Goal: Task Accomplishment & Management: Manage account settings

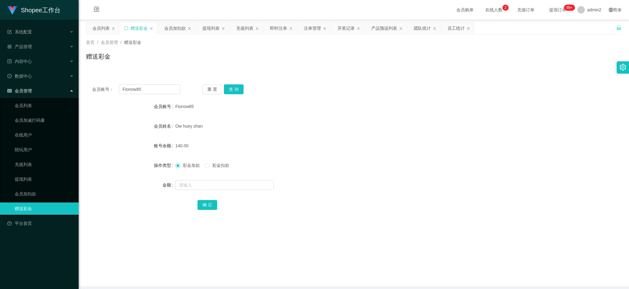
drag, startPoint x: 479, startPoint y: 247, endPoint x: 356, endPoint y: 162, distance: 149.9
click at [479, 247] on main "关闭左侧 关闭右侧 关闭其它 刷新页面 会员列表 赠送彩金 会员加扣款 提现列表 充值列表 即时注单 注单管理 开奖记录 产品预设列表 团队统计 员工统计 首…" at bounding box center [354, 153] width 550 height 267
click at [177, 25] on div "会员加扣款" at bounding box center [174, 28] width 21 height 12
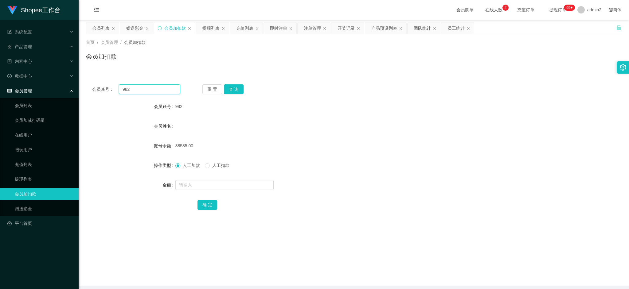
click at [165, 86] on input "982" at bounding box center [149, 89] width 61 height 10
drag, startPoint x: 165, startPoint y: 86, endPoint x: 208, endPoint y: 92, distance: 42.8
click at [168, 88] on input "982" at bounding box center [149, 89] width 61 height 10
paste input "A983"
type input "A983"
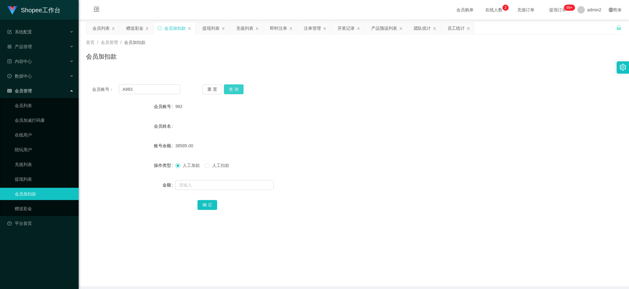
click at [230, 90] on button "查 询" at bounding box center [234, 89] width 20 height 10
click at [242, 184] on input "text" at bounding box center [224, 185] width 98 height 10
type input "67"
drag, startPoint x: 208, startPoint y: 205, endPoint x: 243, endPoint y: 198, distance: 35.6
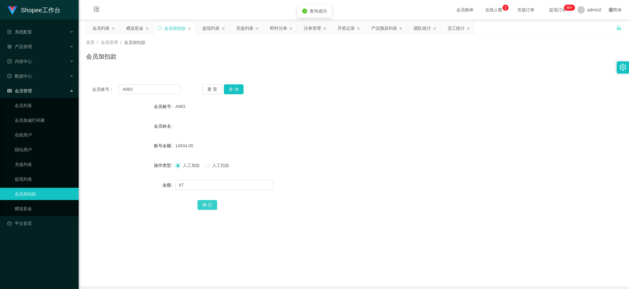
click at [208, 204] on button "确 定" at bounding box center [207, 205] width 20 height 10
click at [155, 92] on input "A983" at bounding box center [149, 89] width 61 height 10
drag, startPoint x: 155, startPoint y: 92, endPoint x: 190, endPoint y: 96, distance: 35.6
click at [156, 92] on input "A983" at bounding box center [149, 89] width 61 height 10
paste input "982"
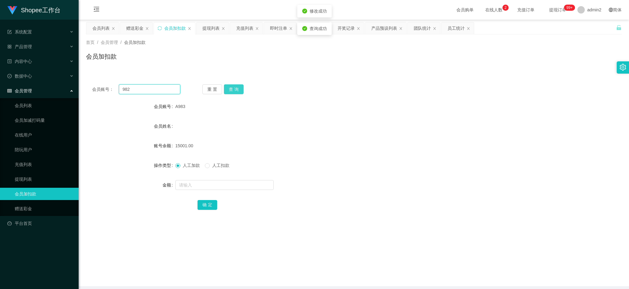
type input "982"
click at [237, 90] on button "查 询" at bounding box center [234, 89] width 20 height 10
click at [247, 183] on input "text" at bounding box center [224, 185] width 98 height 10
type input "67"
click at [211, 202] on button "确 定" at bounding box center [207, 205] width 20 height 10
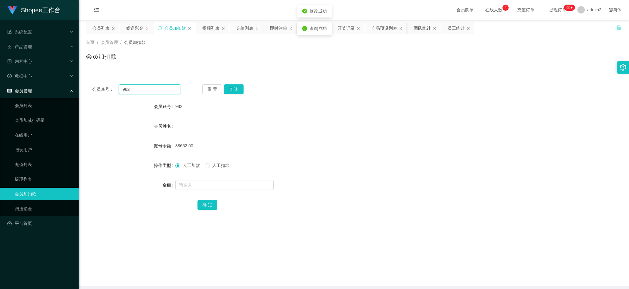
click at [170, 92] on input "982" at bounding box center [149, 89] width 61 height 10
paste input "A986"
type input "A986"
drag, startPoint x: 230, startPoint y: 89, endPoint x: 235, endPoint y: 95, distance: 8.0
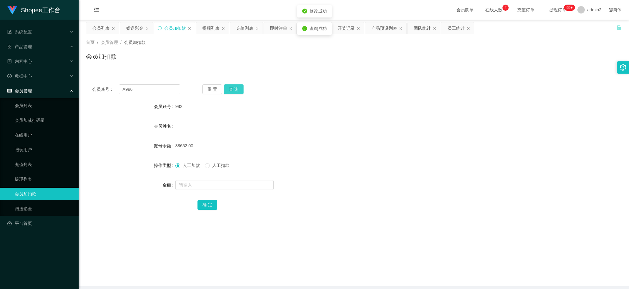
click at [230, 89] on button "查 询" at bounding box center [234, 89] width 20 height 10
click at [240, 187] on input "text" at bounding box center [224, 185] width 98 height 10
type input "66"
click at [212, 206] on button "确 定" at bounding box center [207, 205] width 20 height 10
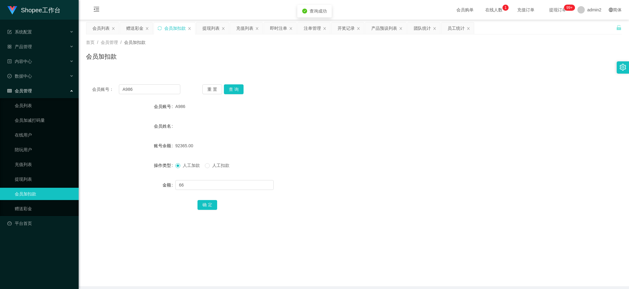
click at [341, 173] on form "会员账号 A986 会员姓名 账号余额 92365.00 操作类型 人工加款 人工扣款 金额 66 确 定" at bounding box center [353, 155] width 535 height 111
click at [170, 93] on input "A986" at bounding box center [149, 89] width 61 height 10
paste input "1"
type input "A981"
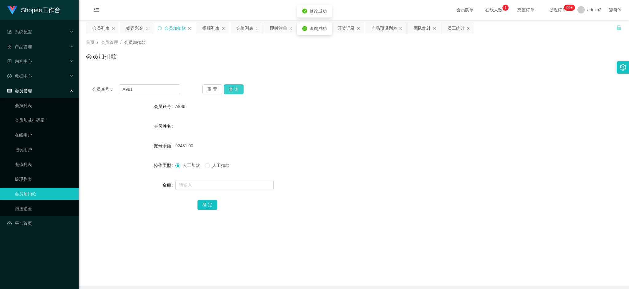
click at [233, 89] on button "查 询" at bounding box center [234, 89] width 20 height 10
click at [231, 184] on input "text" at bounding box center [224, 185] width 98 height 10
click at [207, 182] on input "67" at bounding box center [224, 185] width 98 height 10
type input "66"
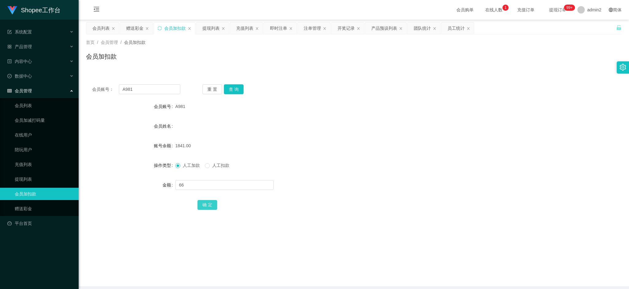
click at [204, 206] on button "确 定" at bounding box center [207, 205] width 20 height 10
